Goal: Task Accomplishment & Management: Manage account settings

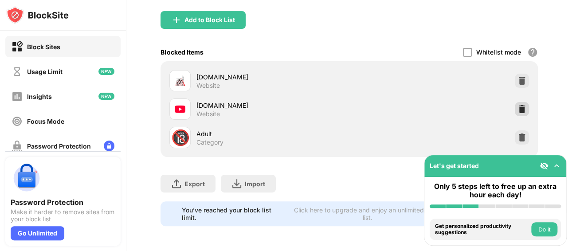
click at [517, 105] on img at bounding box center [521, 109] width 9 height 9
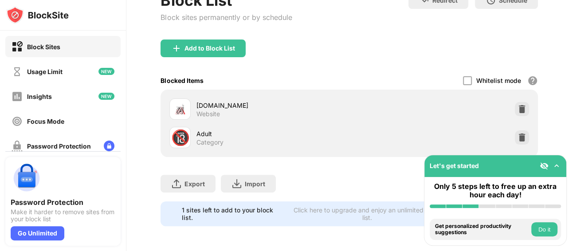
scroll to position [106, 0]
